Goal: Navigation & Orientation: Find specific page/section

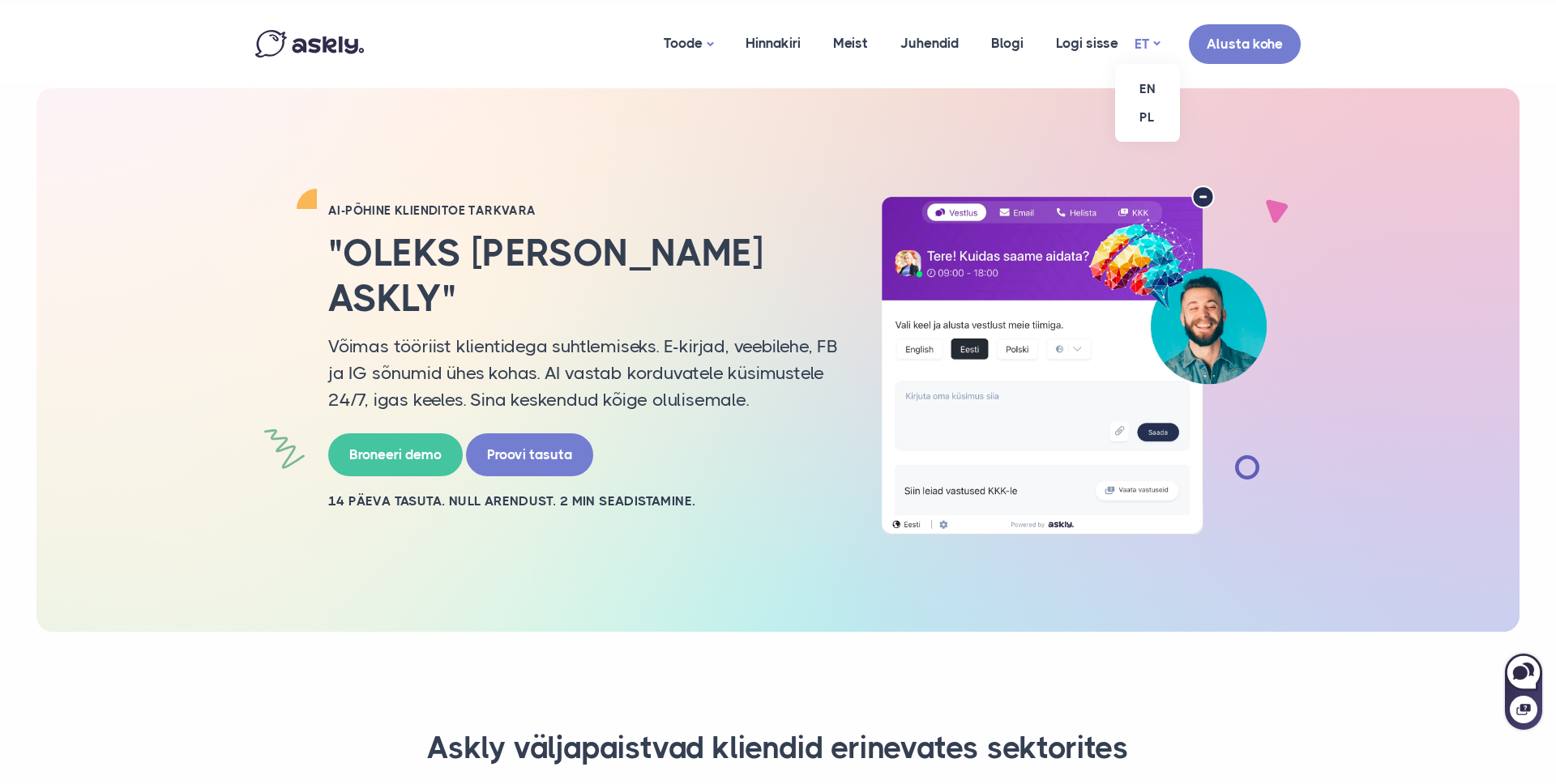
click at [1153, 40] on link "ET" at bounding box center [1147, 44] width 25 height 24
click at [1154, 85] on link "EN" at bounding box center [1147, 89] width 65 height 28
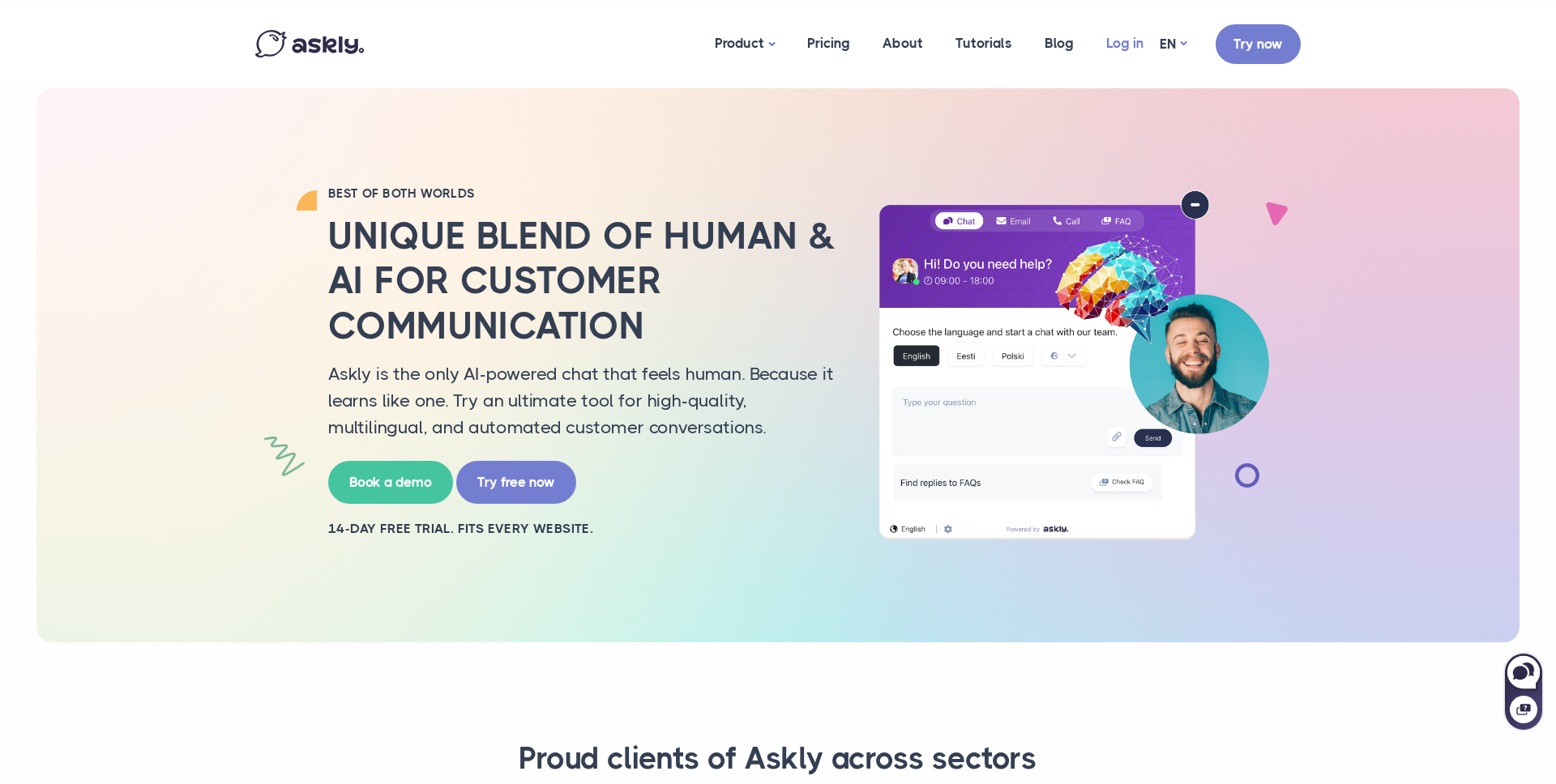
click at [1141, 41] on link "Log in" at bounding box center [1124, 43] width 69 height 79
click at [1169, 45] on link "EN" at bounding box center [1172, 44] width 27 height 24
click at [1167, 113] on link "PL" at bounding box center [1173, 117] width 65 height 28
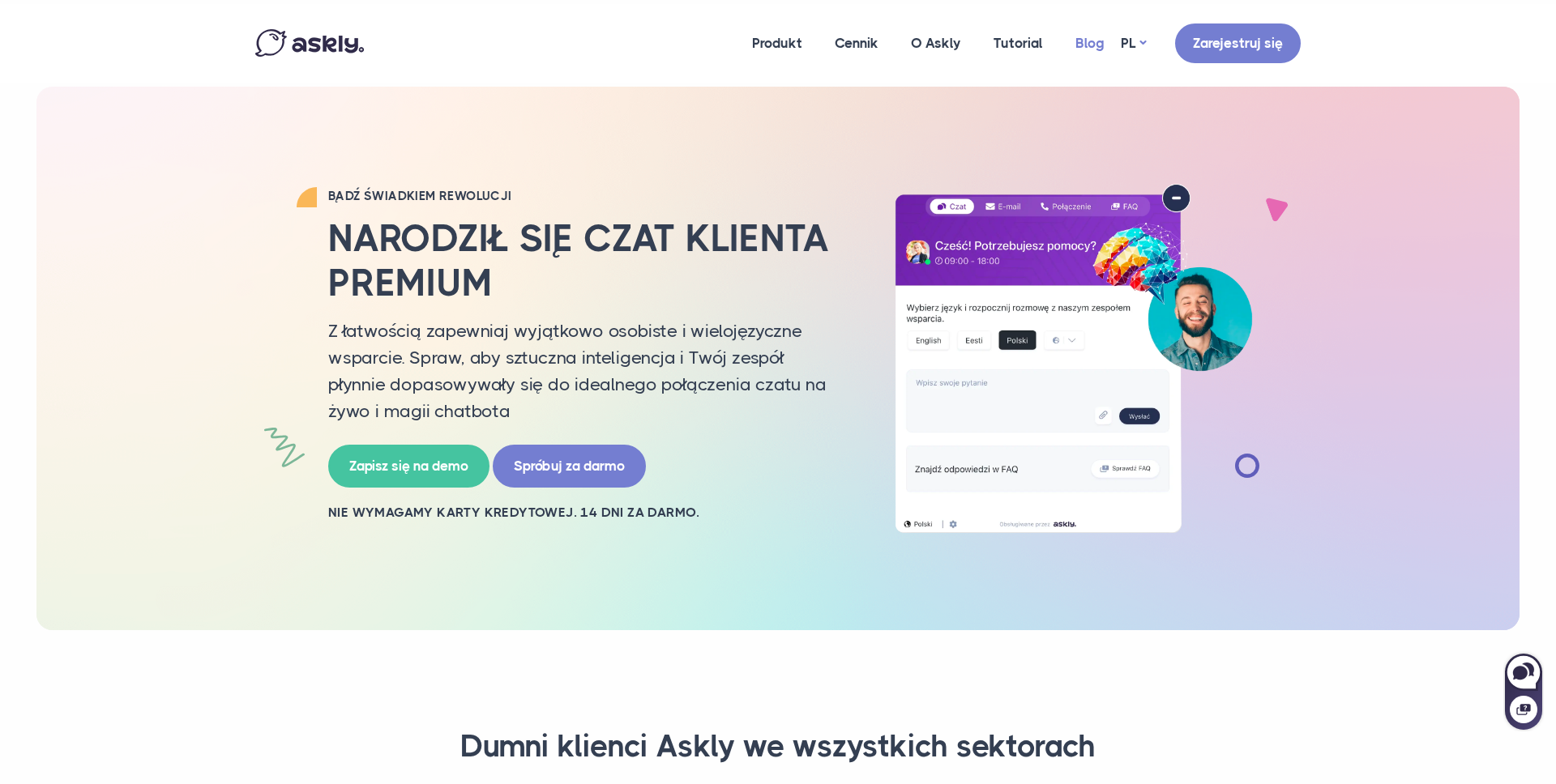
click at [1085, 48] on link "Blog" at bounding box center [1089, 43] width 62 height 79
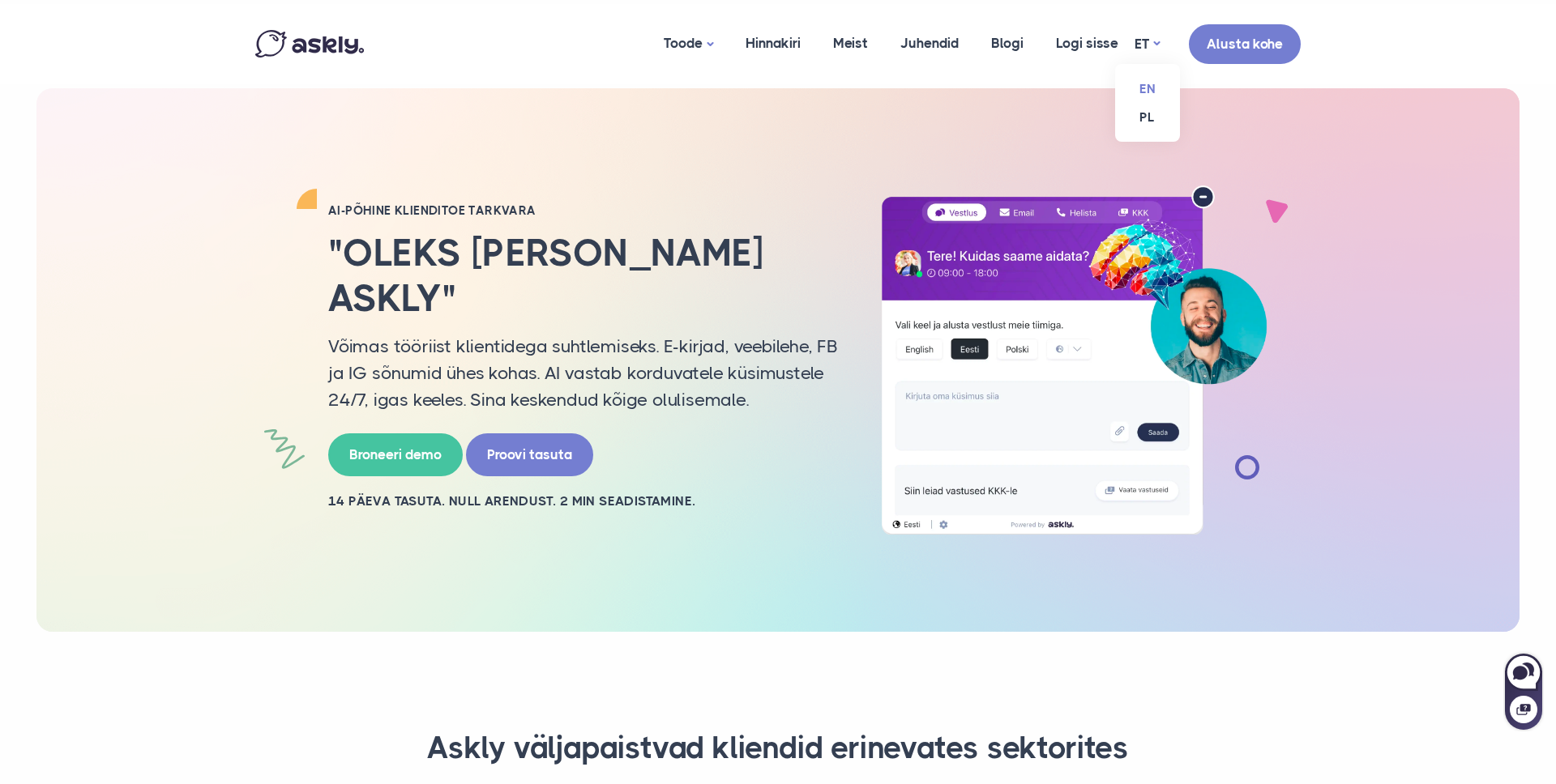
click at [1143, 83] on link "EN" at bounding box center [1147, 89] width 65 height 28
